Goal: Information Seeking & Learning: Learn about a topic

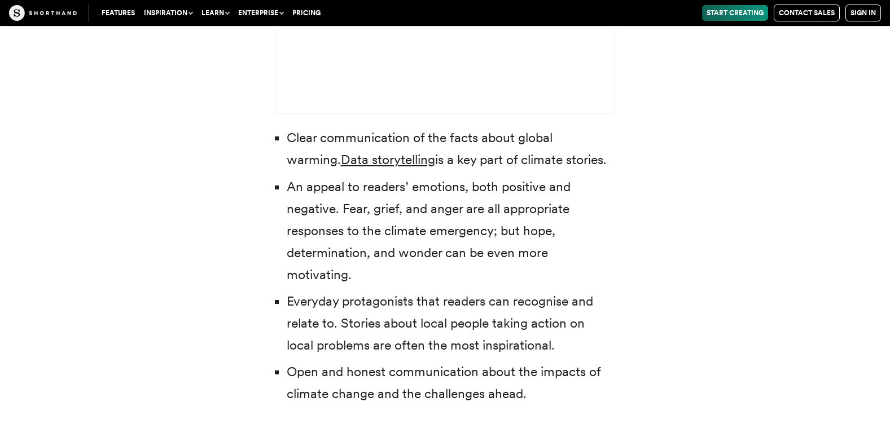
scroll to position [3611, 0]
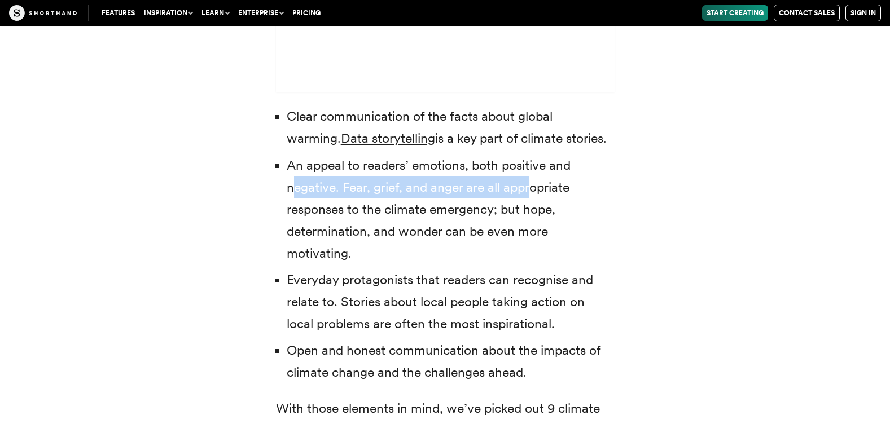
drag, startPoint x: 293, startPoint y: 165, endPoint x: 546, endPoint y: 176, distance: 252.4
click at [546, 176] on li "An appeal to readers’ emotions, both positive and negative. Fear, grief, and an…" at bounding box center [451, 210] width 328 height 110
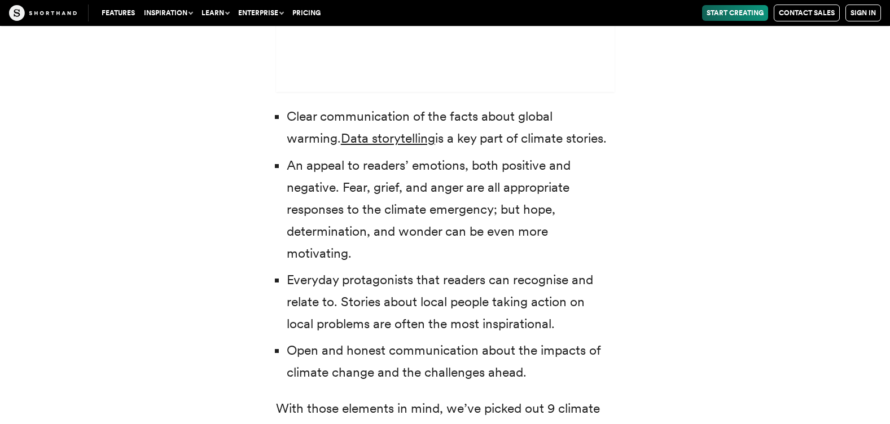
drag, startPoint x: 546, startPoint y: 176, endPoint x: 500, endPoint y: 213, distance: 58.6
click at [500, 213] on li "An appeal to readers’ emotions, both positive and negative. Fear, grief, and an…" at bounding box center [451, 210] width 328 height 110
drag, startPoint x: 532, startPoint y: 199, endPoint x: 550, endPoint y: 203, distance: 17.8
click at [550, 203] on li "An appeal to readers’ emotions, both positive and negative. Fear, grief, and an…" at bounding box center [451, 210] width 328 height 110
drag, startPoint x: 550, startPoint y: 203, endPoint x: 499, endPoint y: 232, distance: 58.9
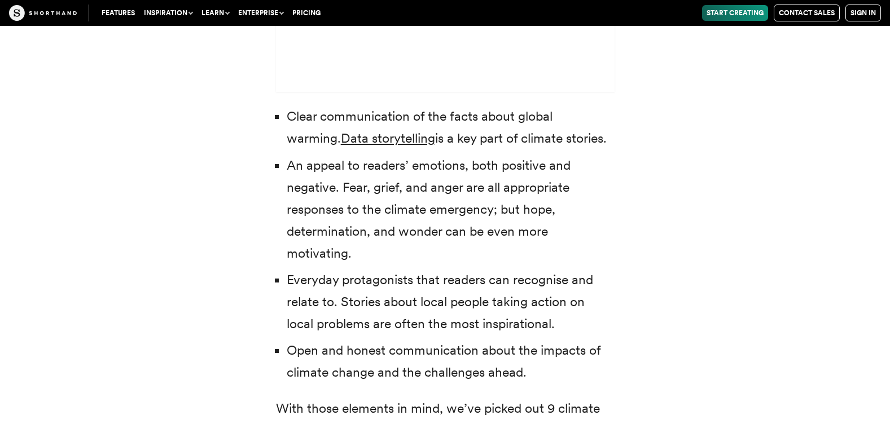
click at [499, 232] on li "An appeal to readers’ emotions, both positive and negative. Fear, grief, and an…" at bounding box center [451, 210] width 328 height 110
drag, startPoint x: 503, startPoint y: 220, endPoint x: 540, endPoint y: 223, distance: 37.3
click at [540, 223] on li "An appeal to readers’ emotions, both positive and negative. Fear, grief, and an…" at bounding box center [451, 210] width 328 height 110
drag, startPoint x: 540, startPoint y: 223, endPoint x: 512, endPoint y: 236, distance: 31.1
click at [512, 236] on li "An appeal to readers’ emotions, both positive and negative. Fear, grief, and an…" at bounding box center [451, 210] width 328 height 110
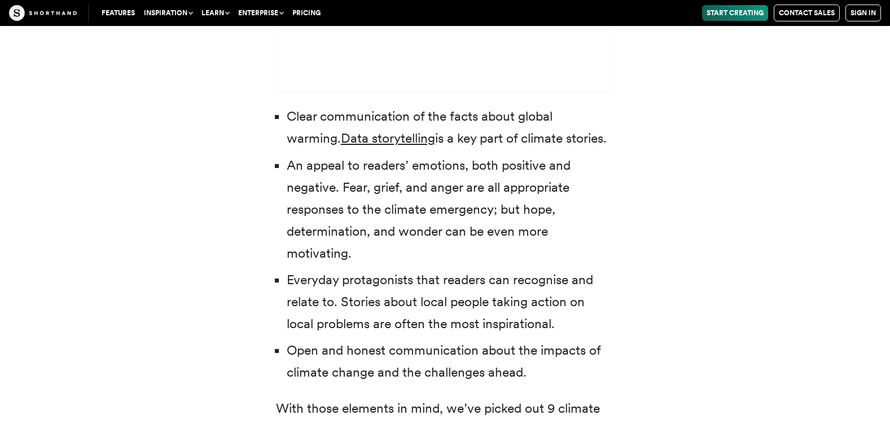
drag, startPoint x: 376, startPoint y: 225, endPoint x: 457, endPoint y: 226, distance: 80.7
click at [457, 226] on li "An appeal to readers’ emotions, both positive and negative. Fear, grief, and an…" at bounding box center [451, 210] width 328 height 110
drag, startPoint x: 457, startPoint y: 226, endPoint x: 469, endPoint y: 229, distance: 12.7
click at [469, 229] on li "An appeal to readers’ emotions, both positive and negative. Fear, grief, and an…" at bounding box center [451, 210] width 328 height 110
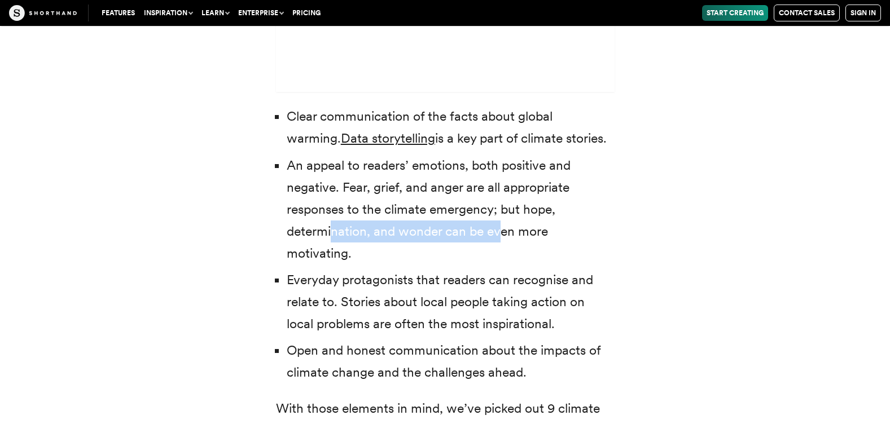
drag, startPoint x: 333, startPoint y: 200, endPoint x: 552, endPoint y: 210, distance: 219.2
click at [552, 210] on li "An appeal to readers’ emotions, both positive and negative. Fear, grief, and an…" at bounding box center [451, 210] width 328 height 110
drag, startPoint x: 552, startPoint y: 210, endPoint x: 557, endPoint y: 220, distance: 10.6
click at [557, 220] on li "An appeal to readers’ emotions, both positive and negative. Fear, grief, and an…" at bounding box center [451, 210] width 328 height 110
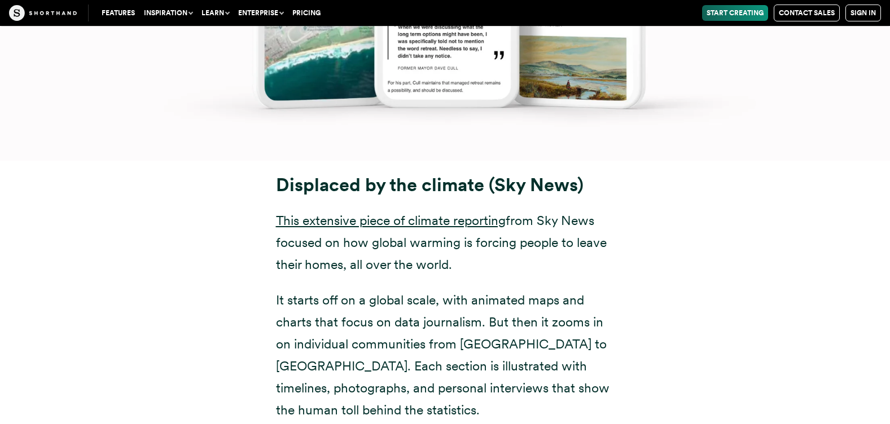
scroll to position [5567, 0]
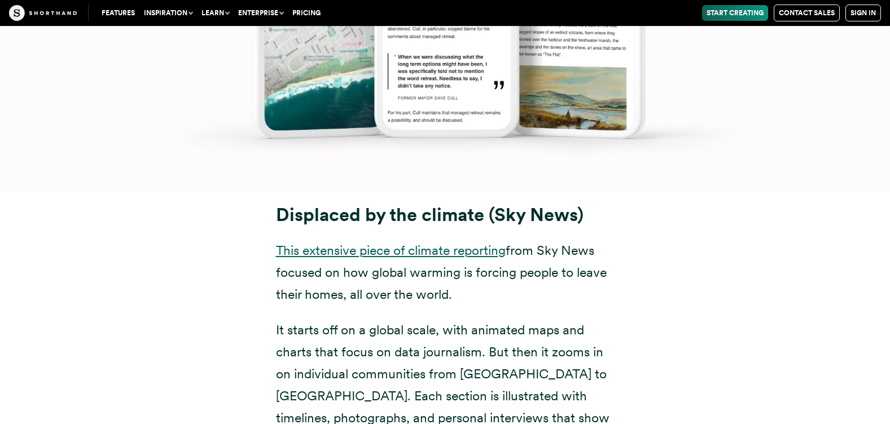
click at [375, 243] on link "This extensive piece of climate reporting" at bounding box center [391, 251] width 230 height 16
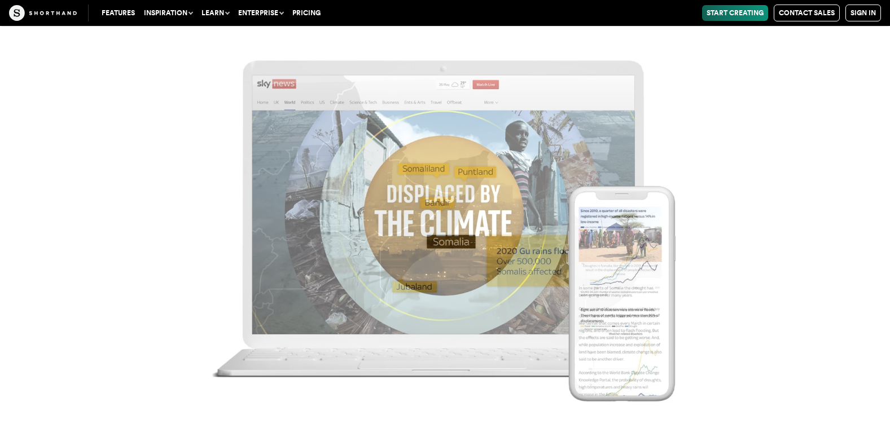
scroll to position [6319, 0]
